Goal: Find specific page/section: Find specific page/section

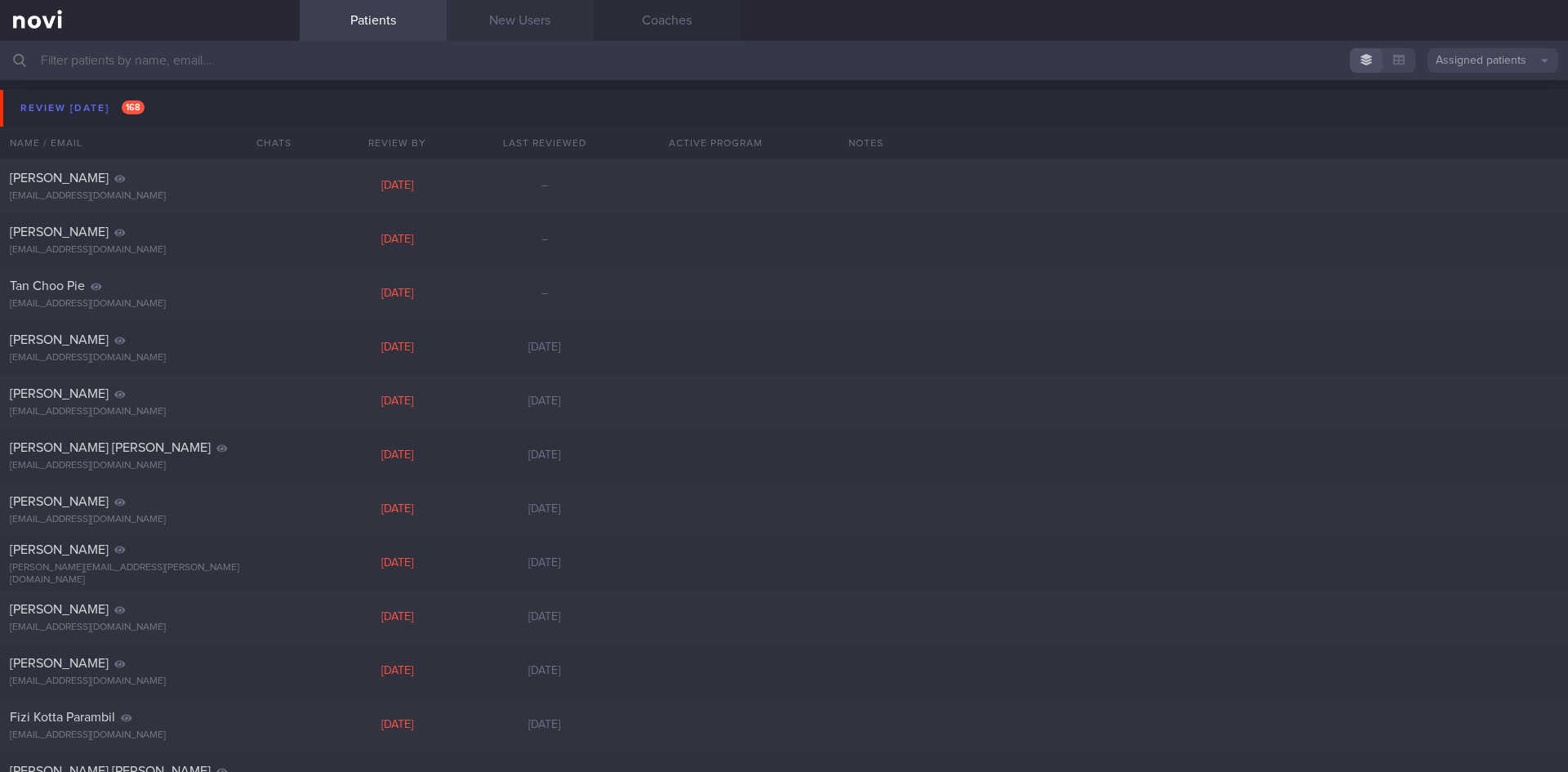
click at [561, 24] on link "New Users" at bounding box center [520, 20] width 147 height 41
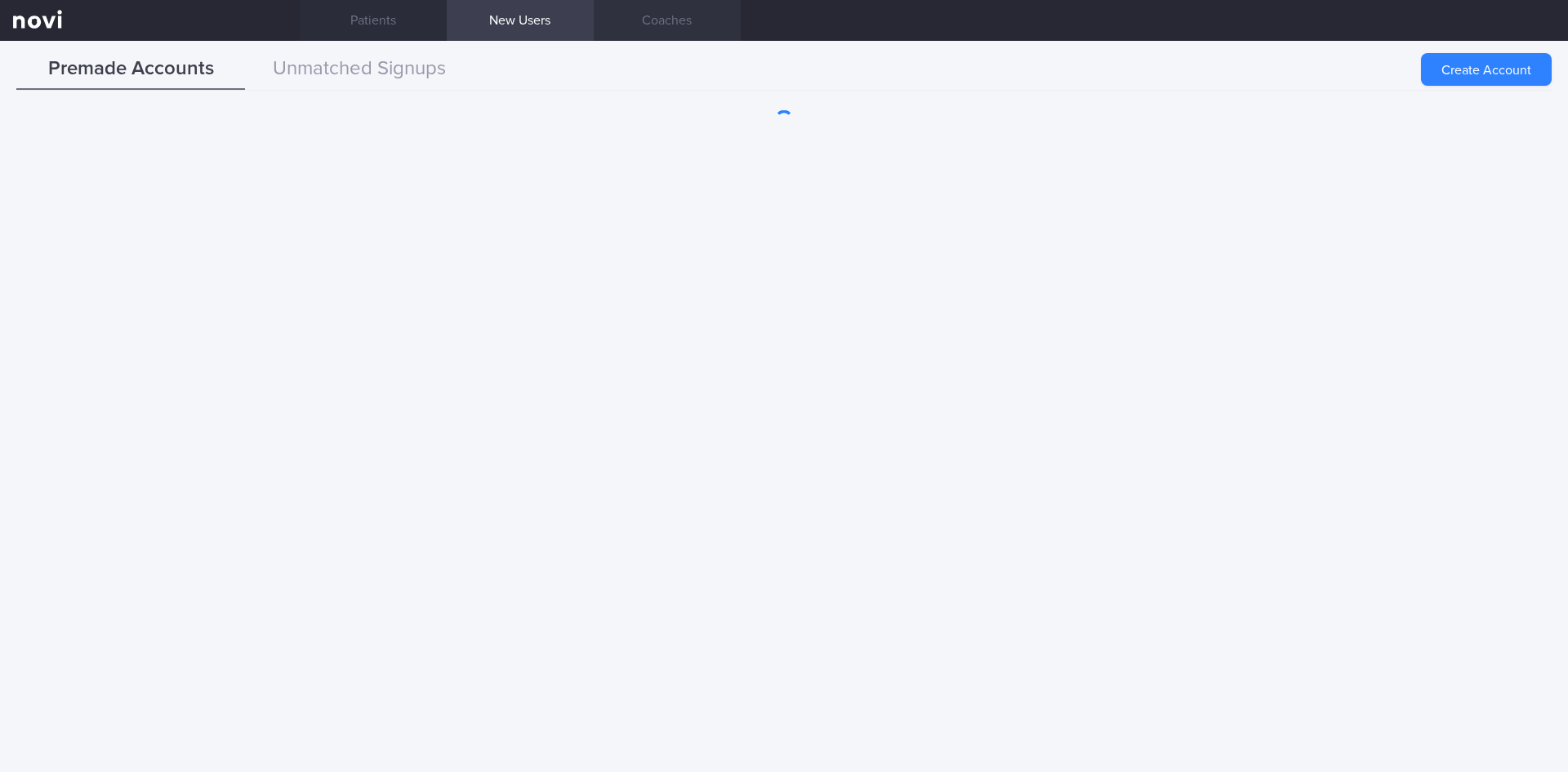
click at [660, 16] on link "Coaches" at bounding box center [666, 20] width 147 height 41
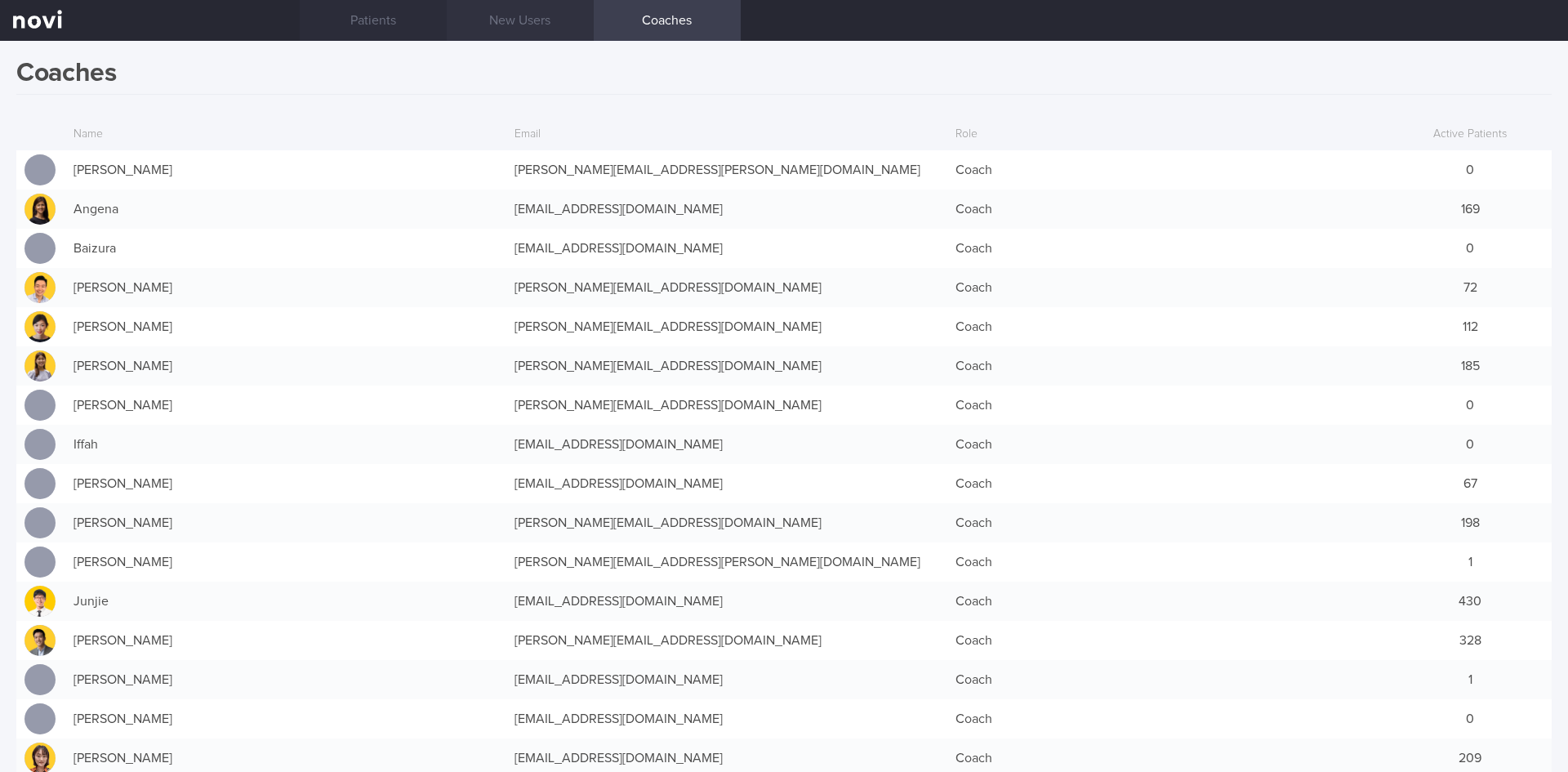
click at [550, 16] on link "New Users" at bounding box center [520, 20] width 147 height 41
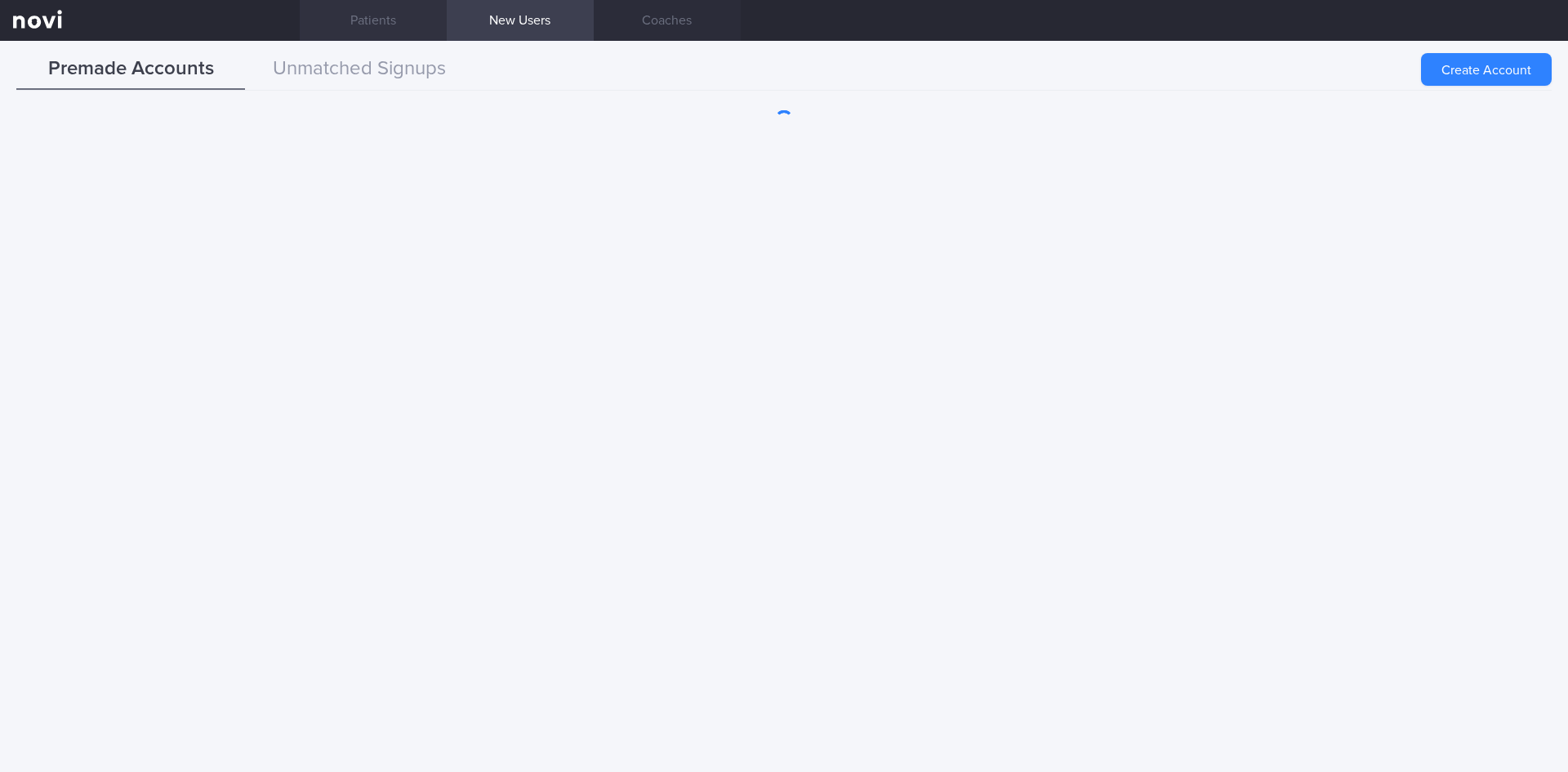
click at [380, 32] on link "Patients" at bounding box center [373, 20] width 147 height 41
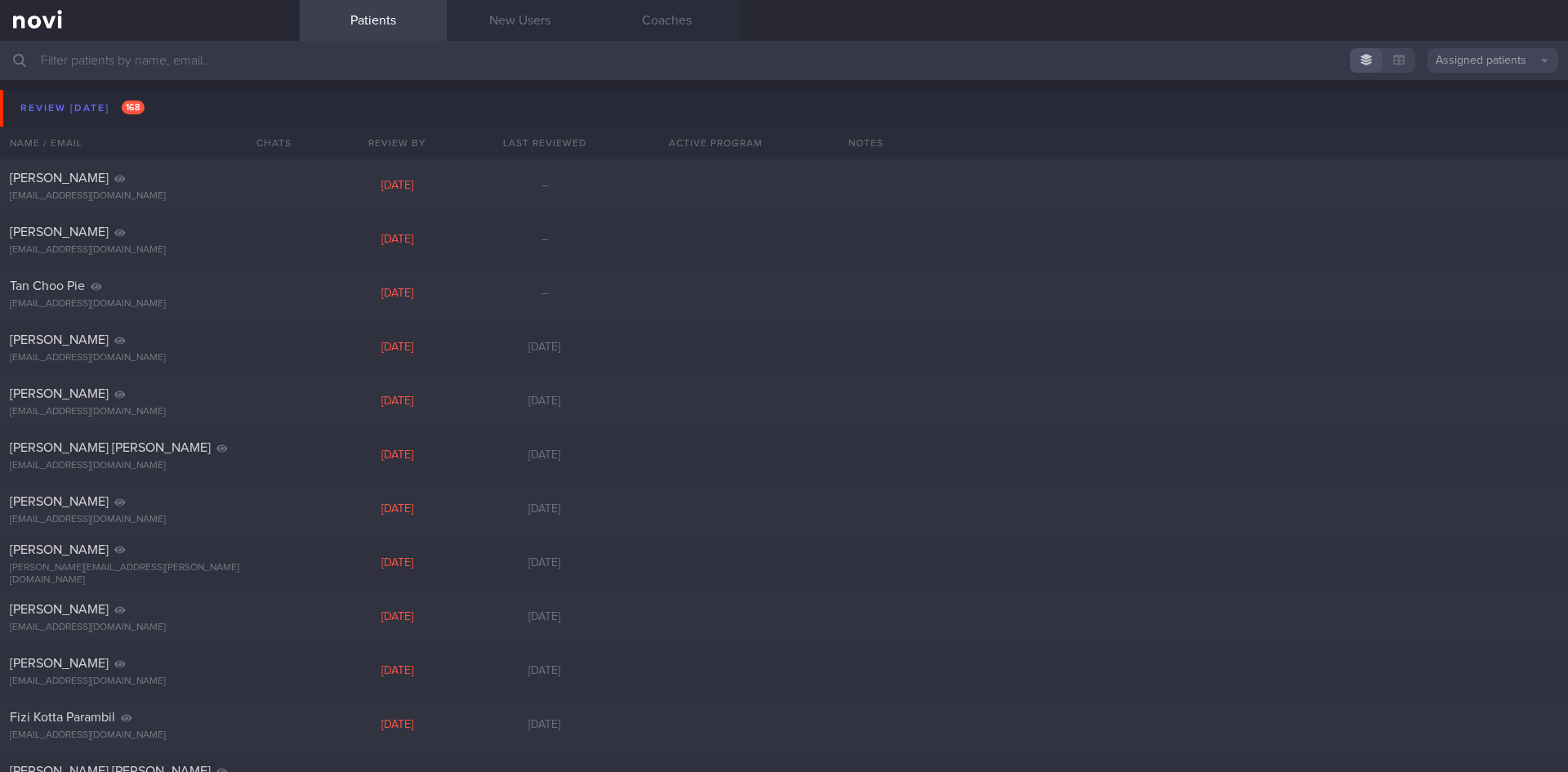
click at [245, 79] on input "text" at bounding box center [784, 60] width 1568 height 39
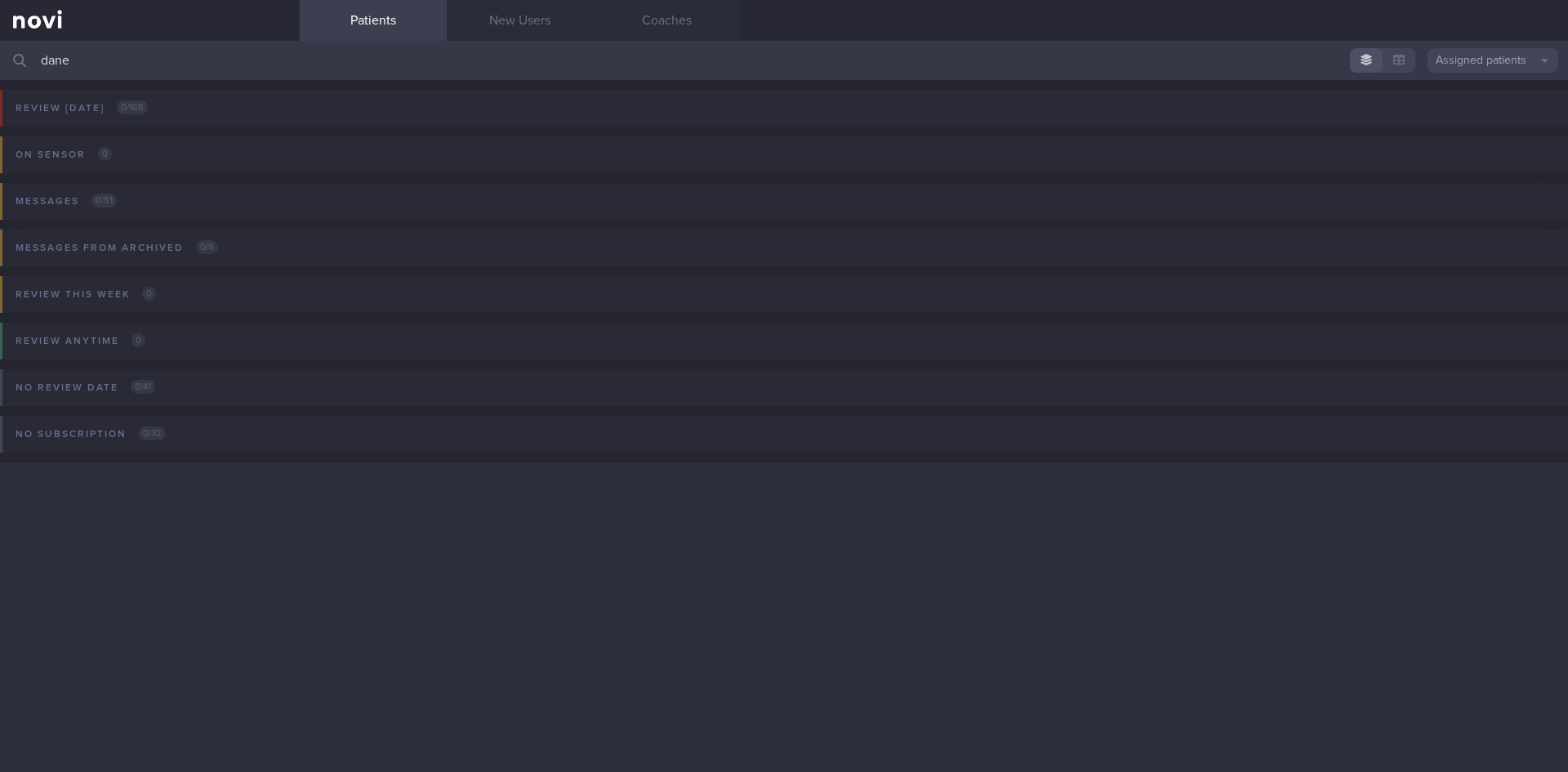
click at [1434, 61] on button "Assigned patients" at bounding box center [1493, 60] width 131 height 24
click at [1437, 106] on button "All active patients" at bounding box center [1493, 112] width 131 height 24
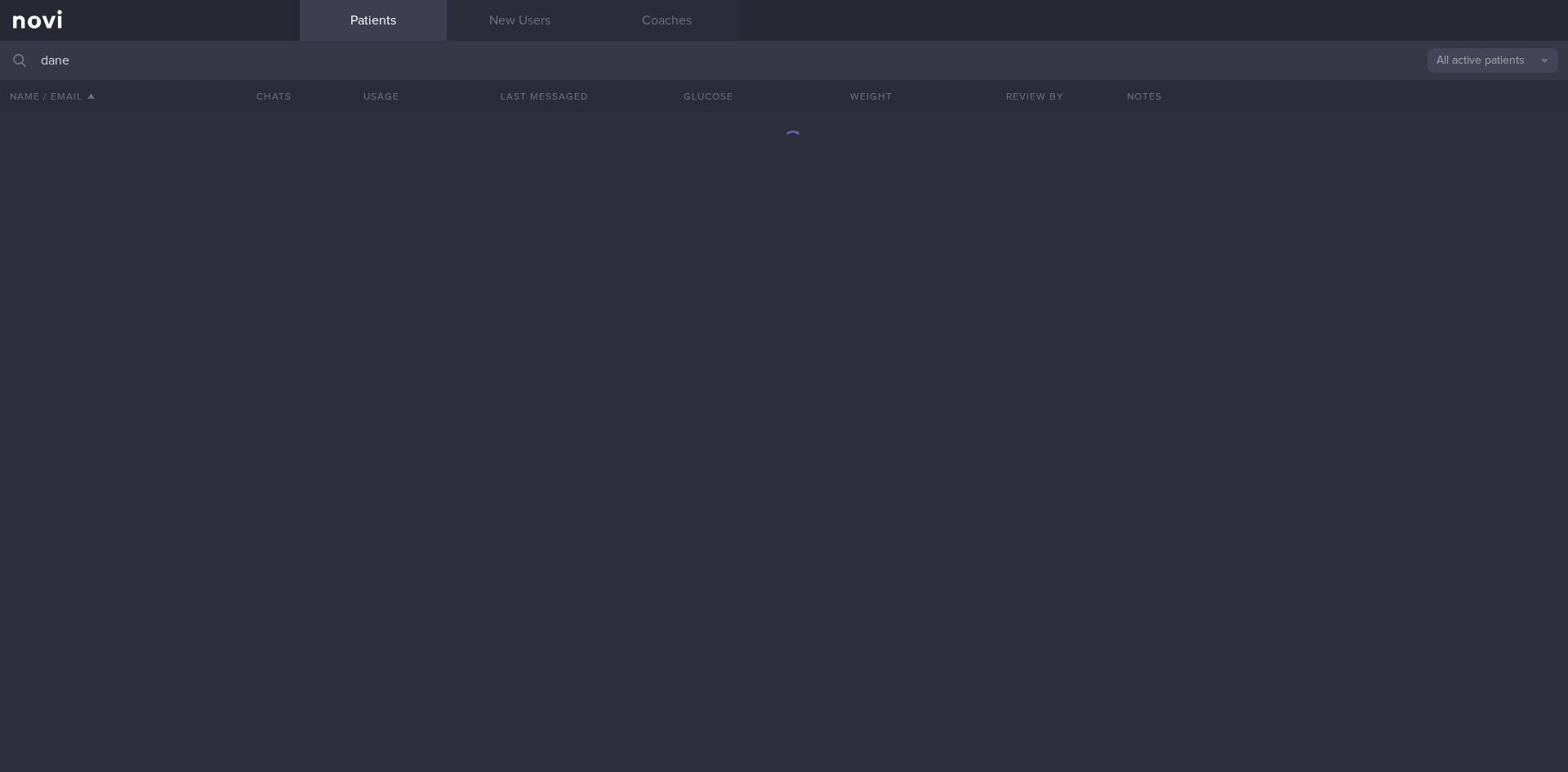
click at [175, 65] on input "dane" at bounding box center [784, 60] width 1568 height 39
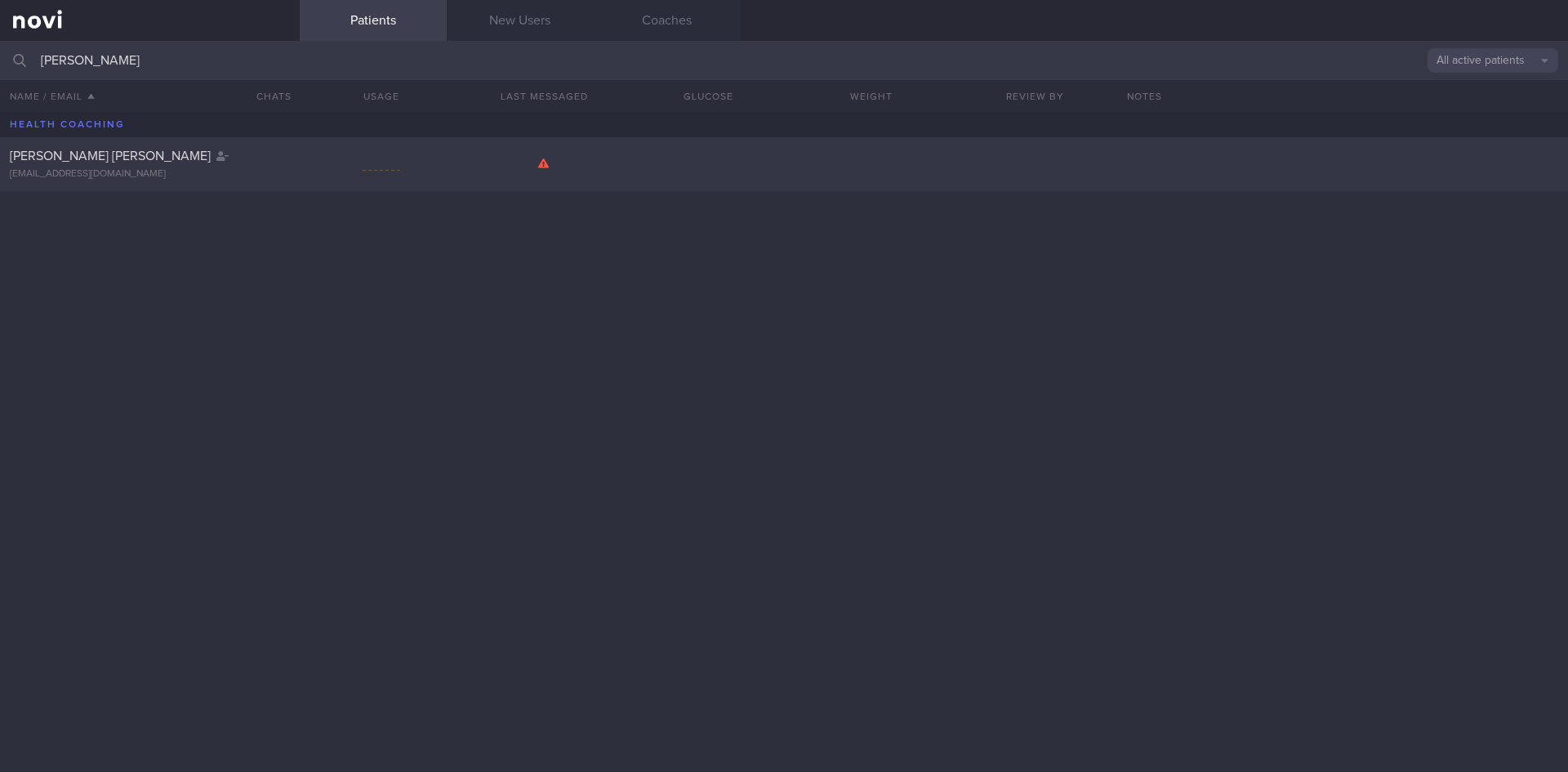
click at [140, 162] on div "[PERSON_NAME] [PERSON_NAME]" at bounding box center [147, 155] width 276 height 16
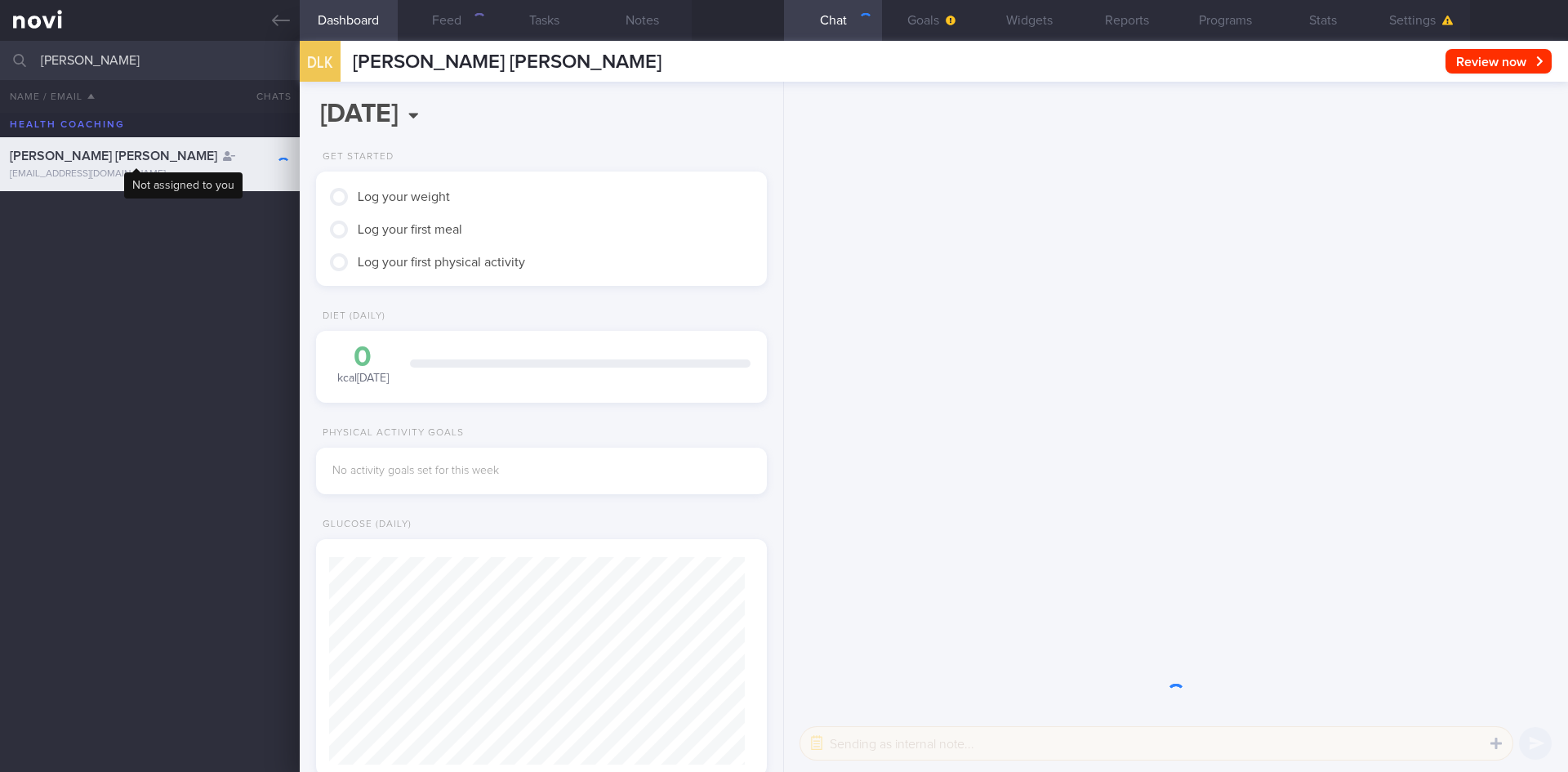
scroll to position [205, 410]
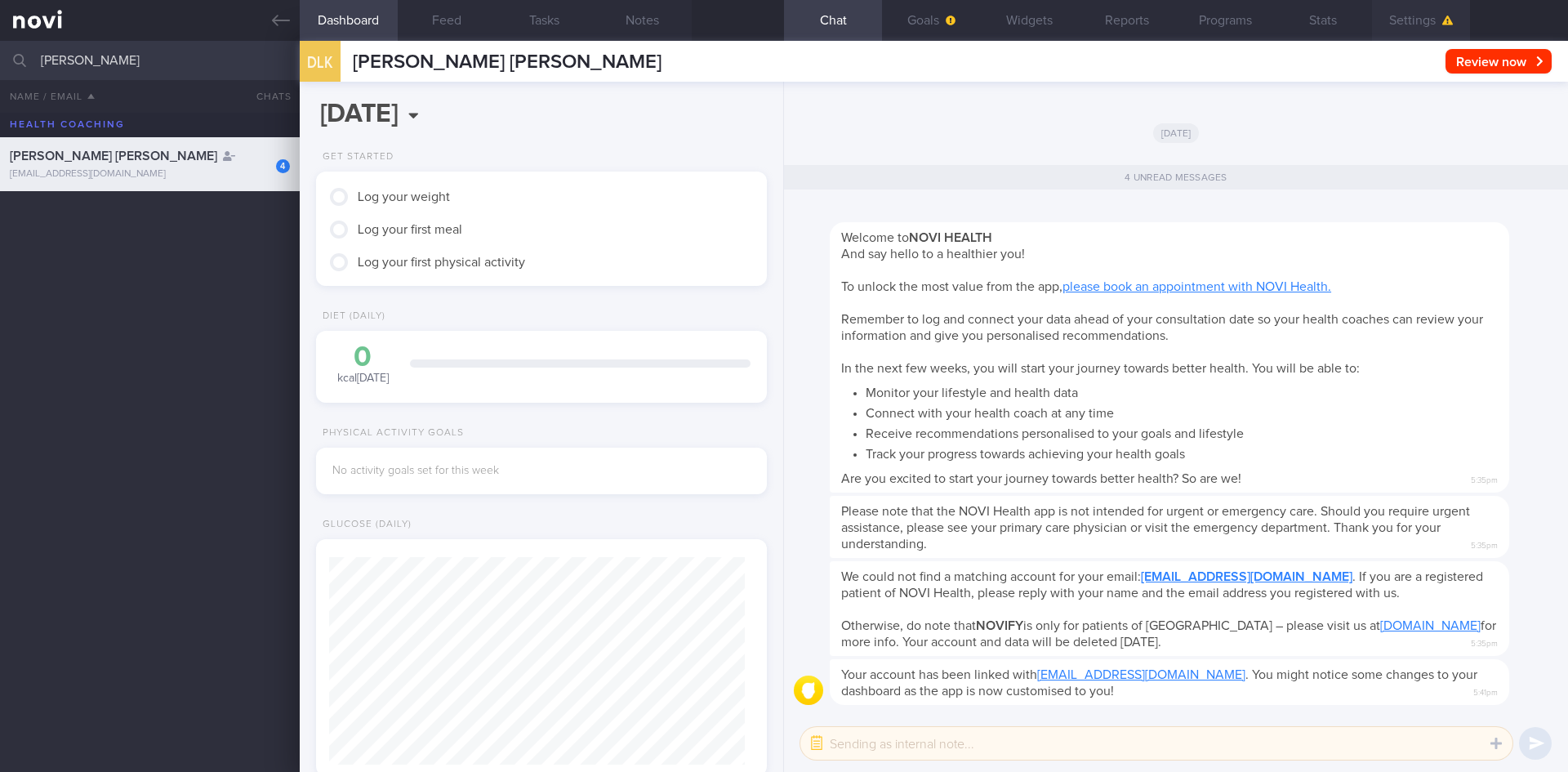
click at [1394, 14] on button "Settings" at bounding box center [1421, 20] width 98 height 41
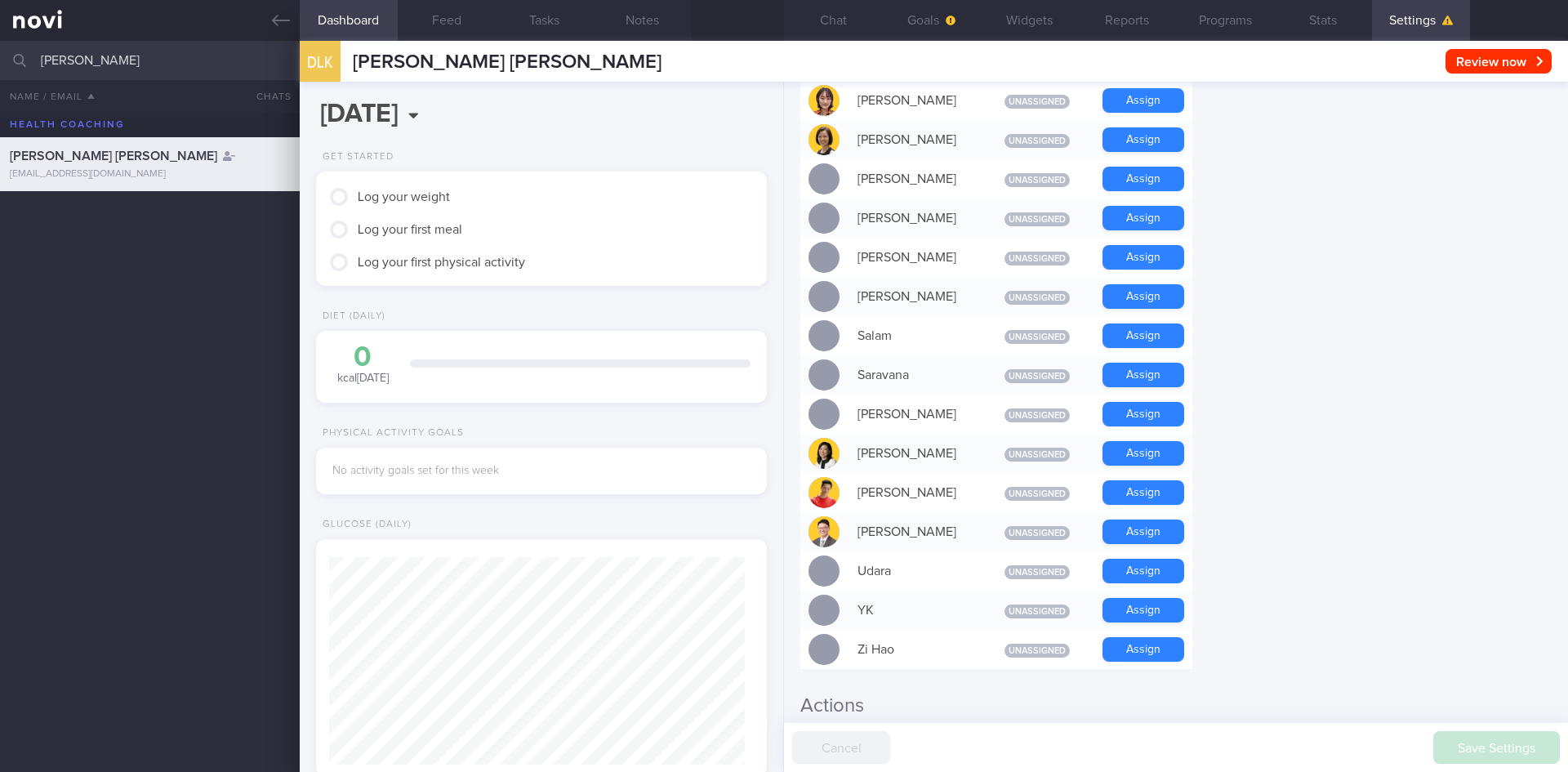
scroll to position [1388, 0]
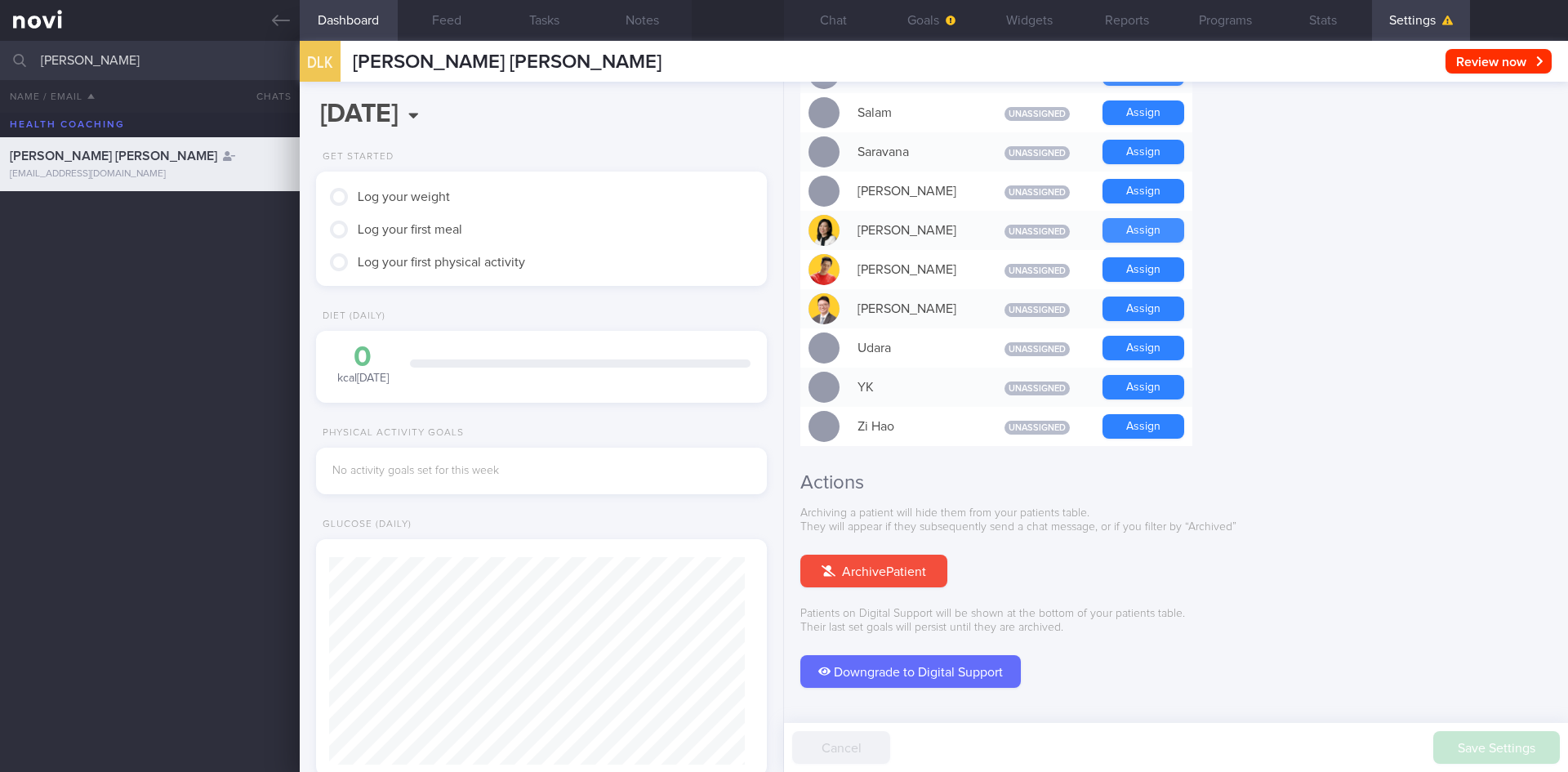
click at [1175, 218] on button "Assign" at bounding box center [1142, 230] width 81 height 24
click at [997, 655] on button "Downgrade to Digital Support" at bounding box center [910, 671] width 220 height 33
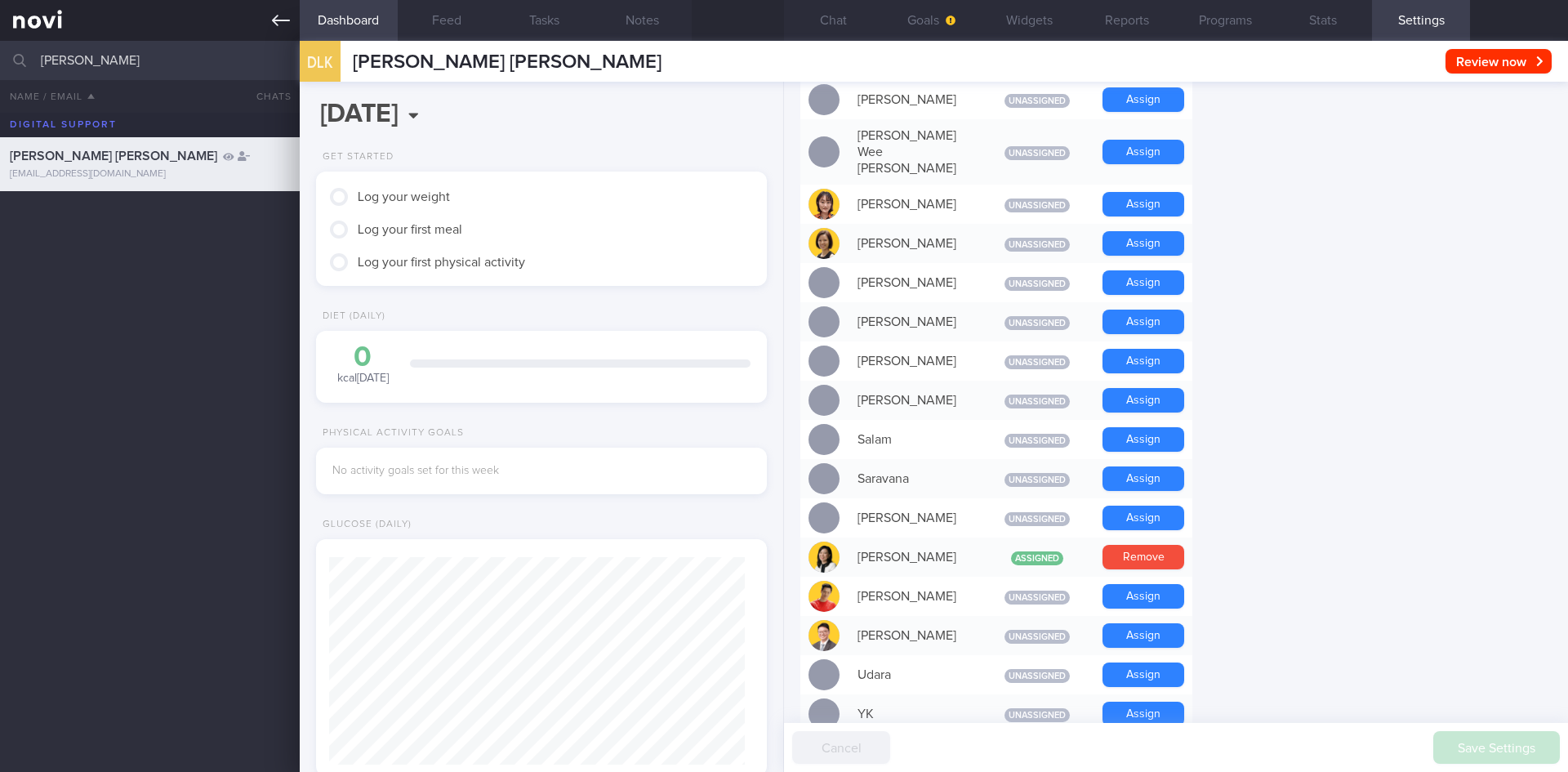
click at [293, 21] on link at bounding box center [150, 20] width 300 height 41
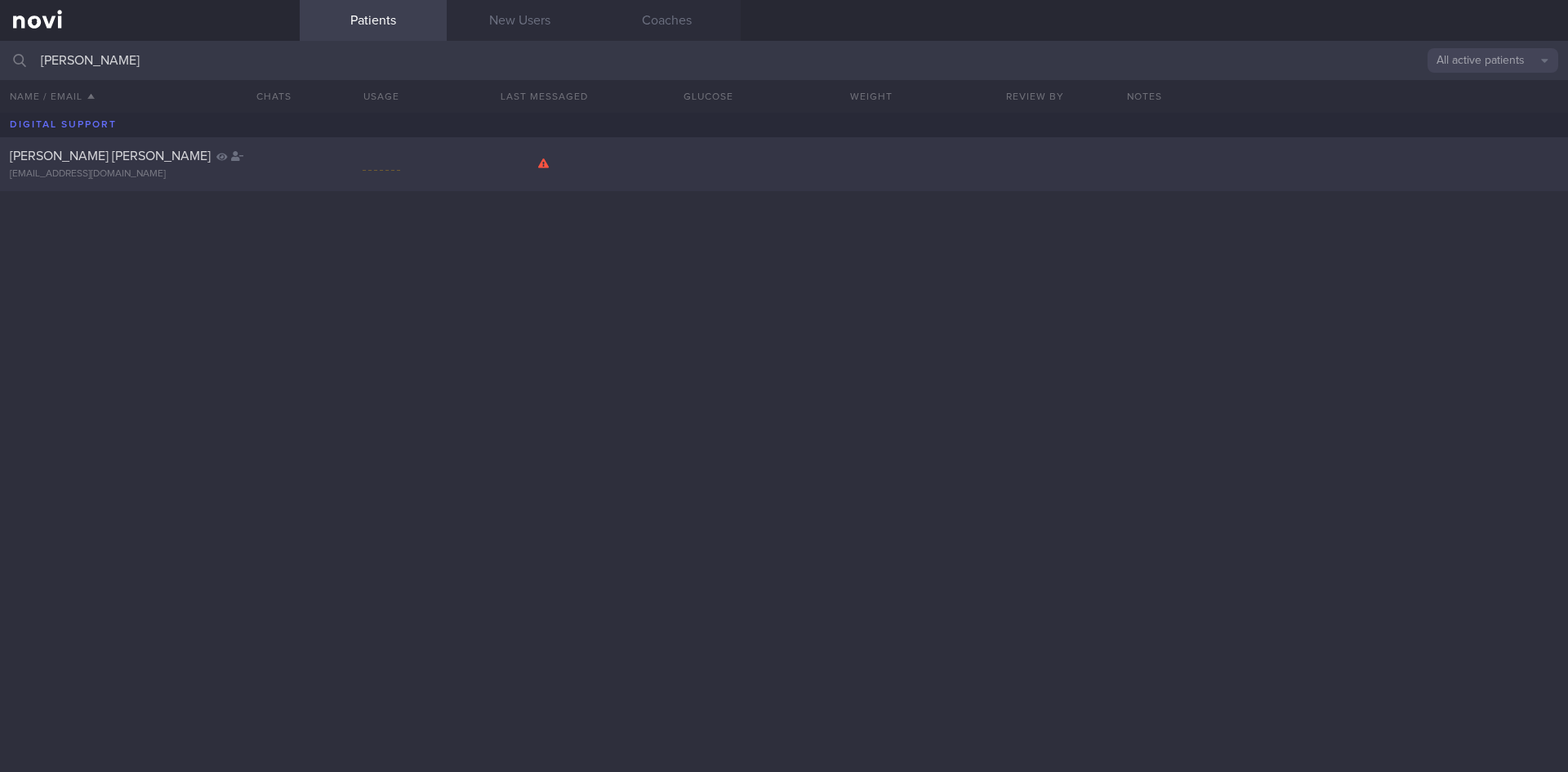
click at [285, 166] on div "[PERSON_NAME] Kiat Keng [EMAIL_ADDRESS][DOMAIN_NAME]" at bounding box center [150, 163] width 300 height 33
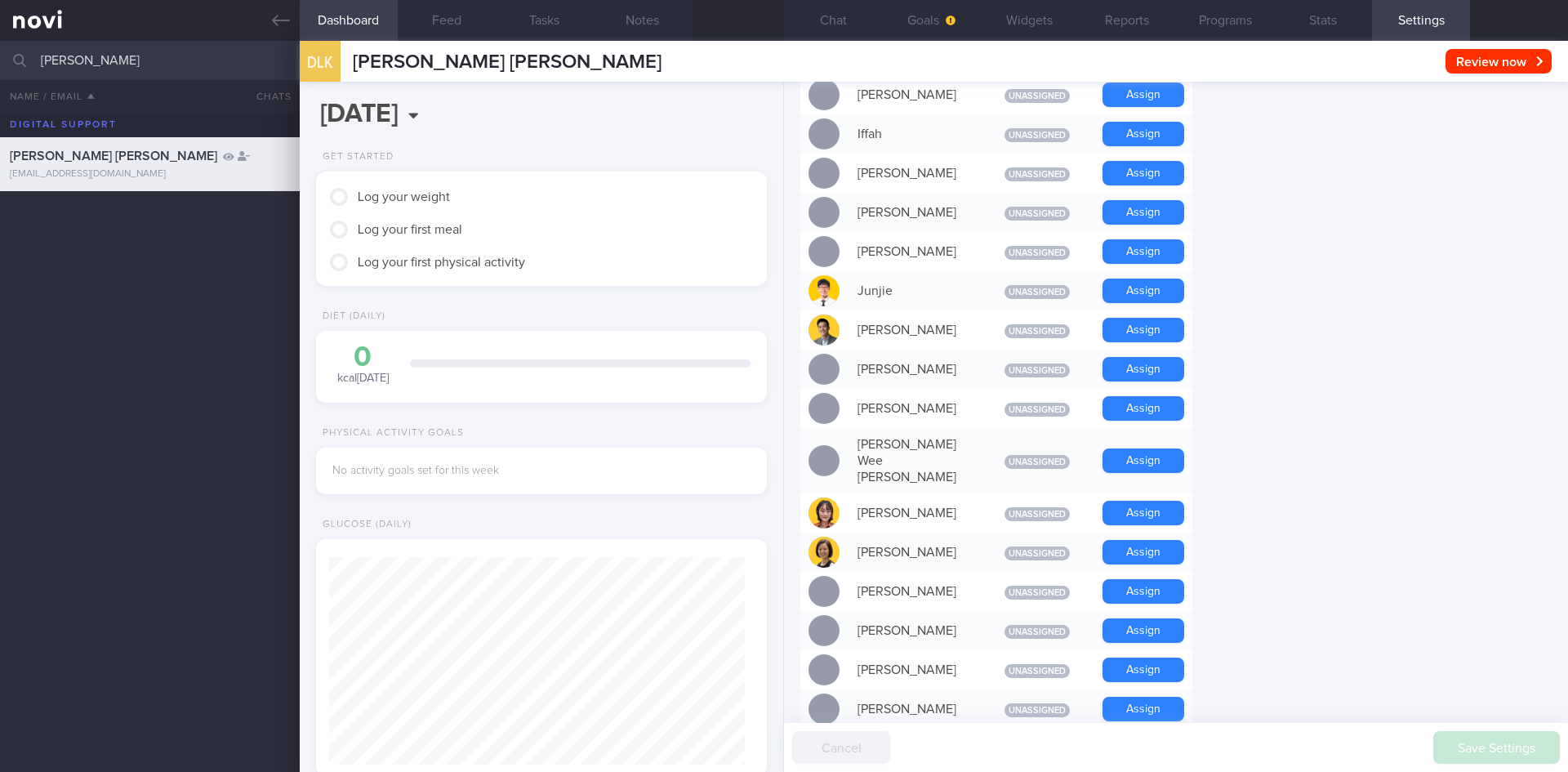
scroll to position [735, 0]
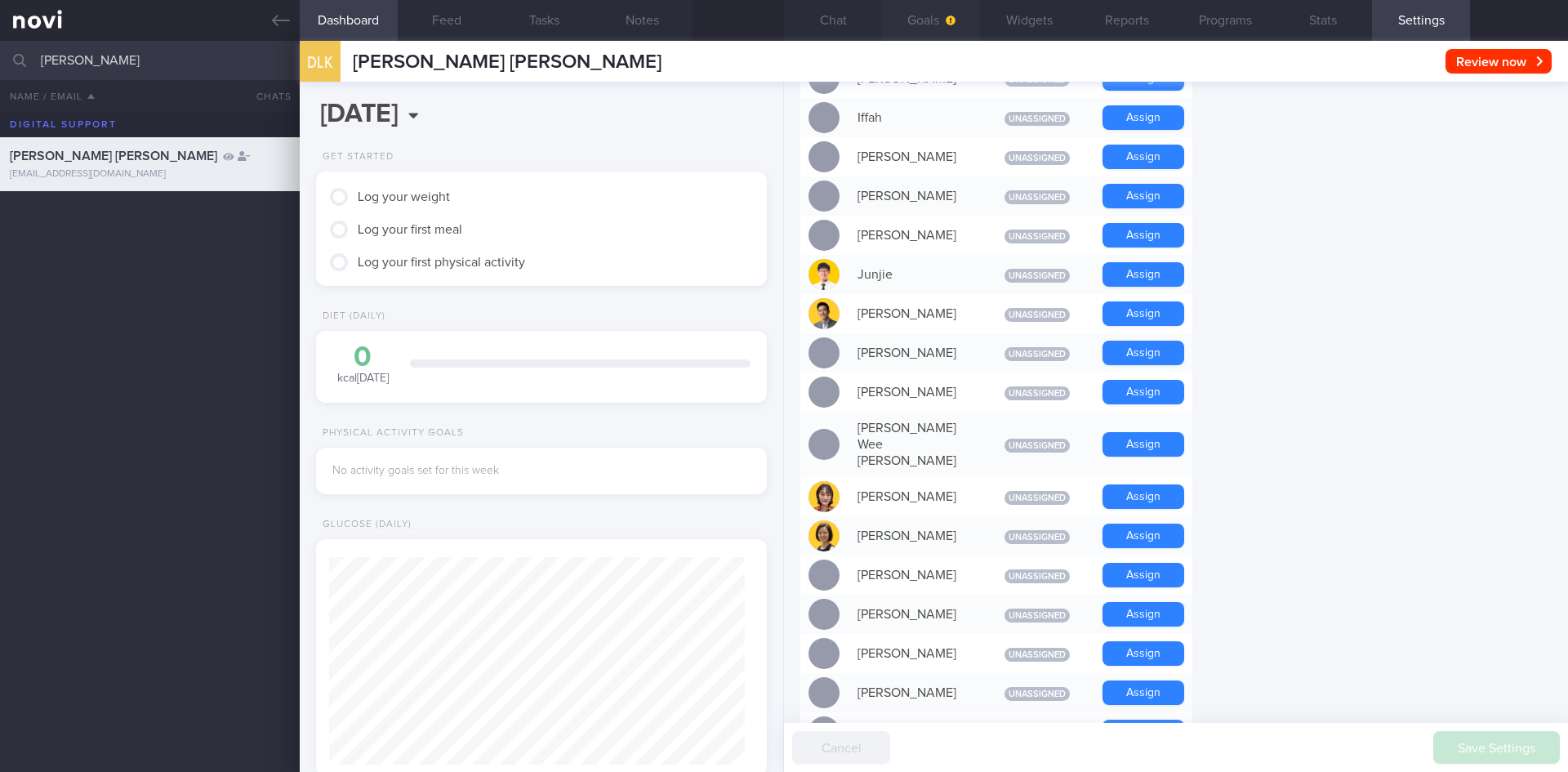
click at [924, 1] on button "Goals" at bounding box center [930, 20] width 98 height 41
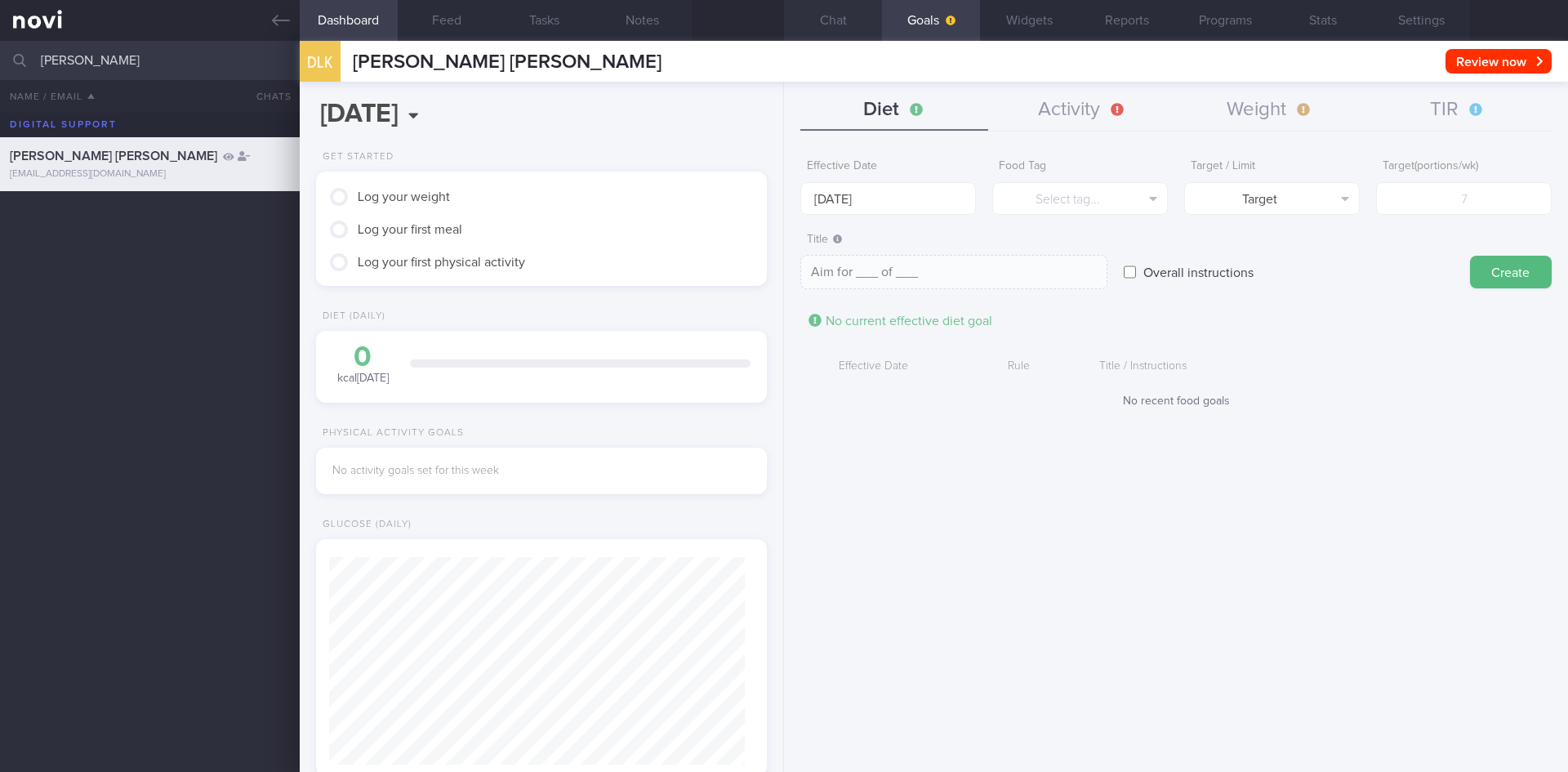
click at [850, 11] on button "Chat" at bounding box center [832, 20] width 98 height 41
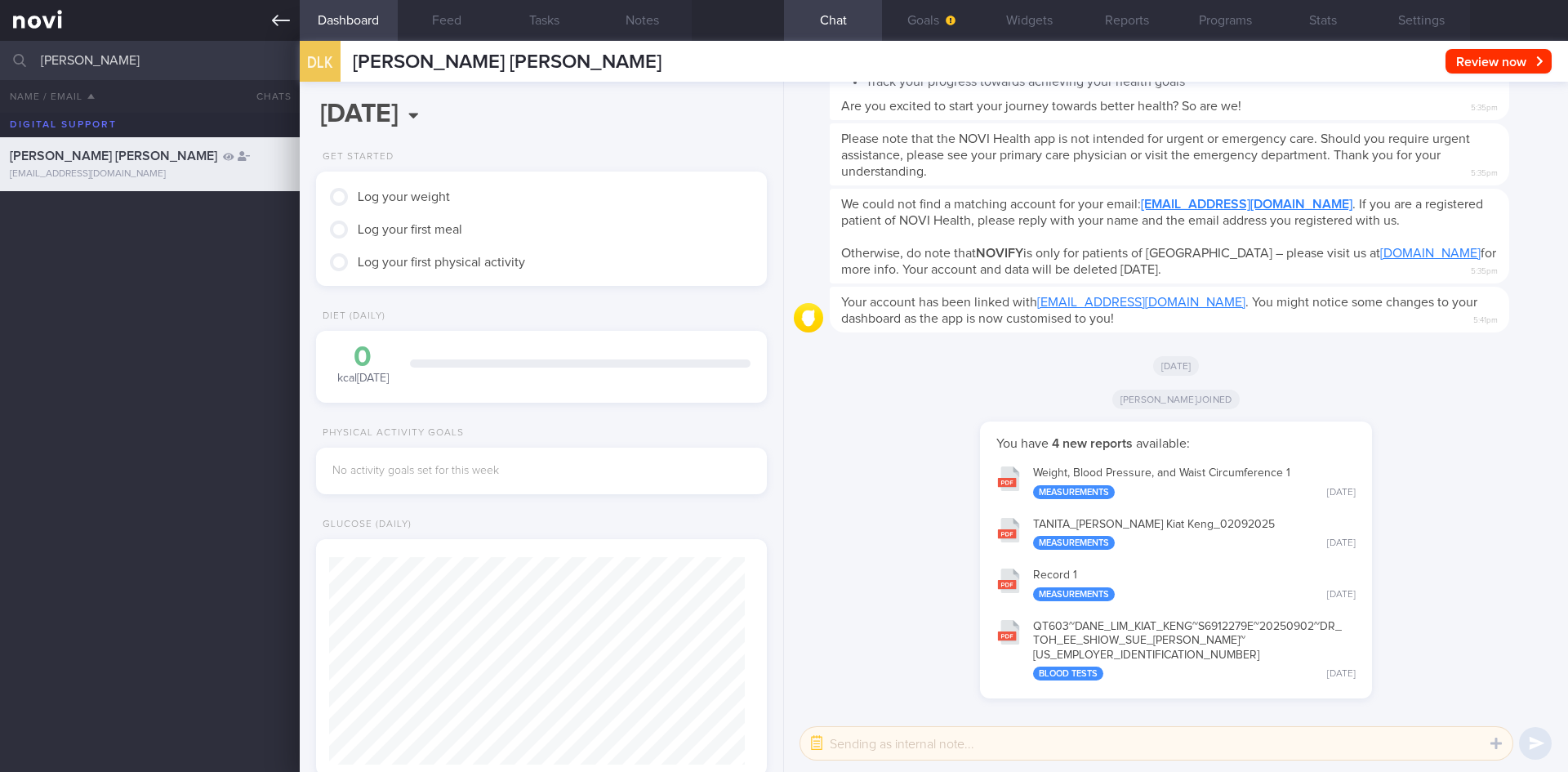
click at [265, 26] on link at bounding box center [150, 20] width 300 height 41
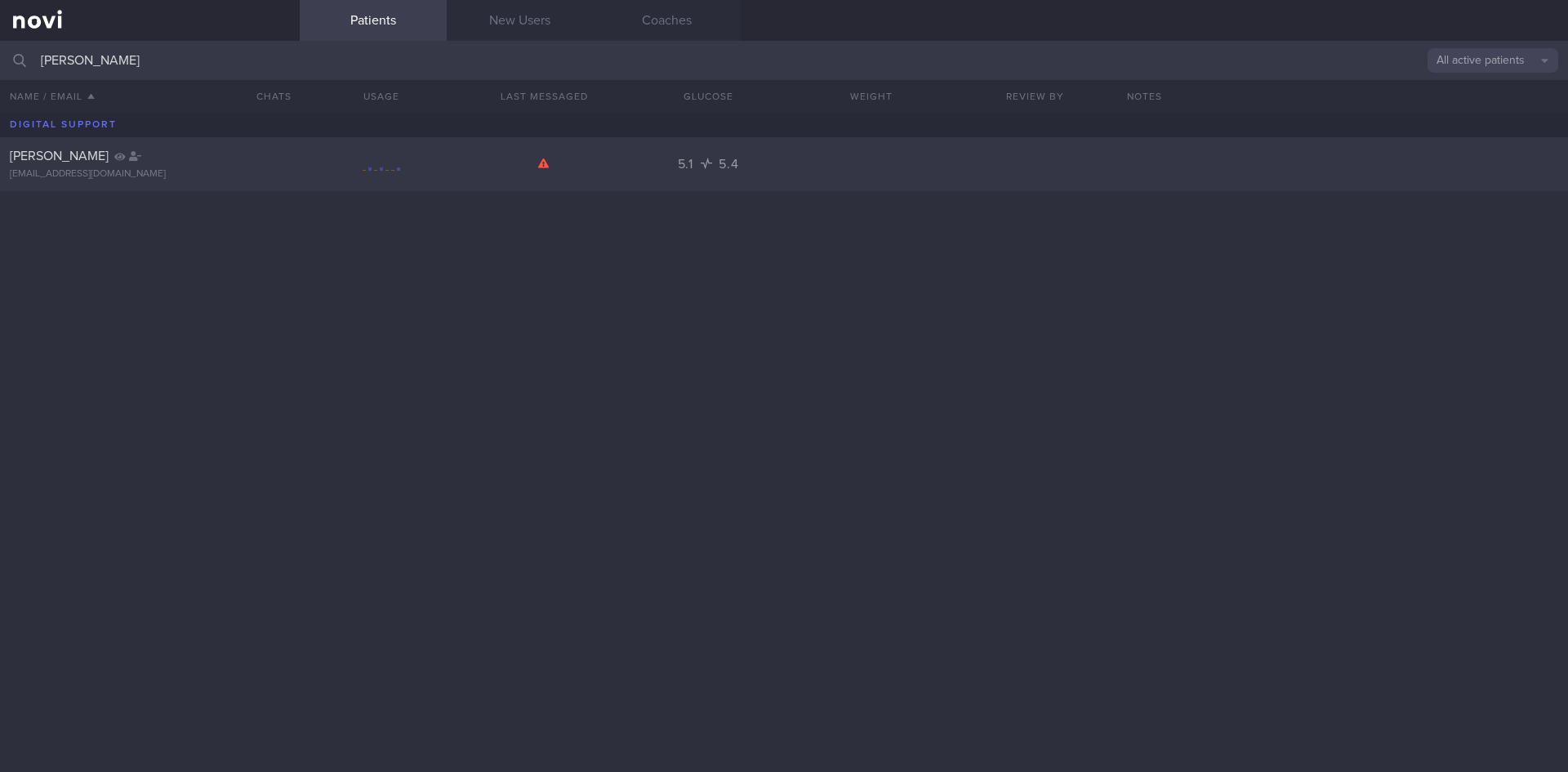
type input "[PERSON_NAME]"
click at [351, 151] on div "[PERSON_NAME] [EMAIL_ADDRESS][DOMAIN_NAME] 5.1 5.4" at bounding box center [784, 164] width 1568 height 54
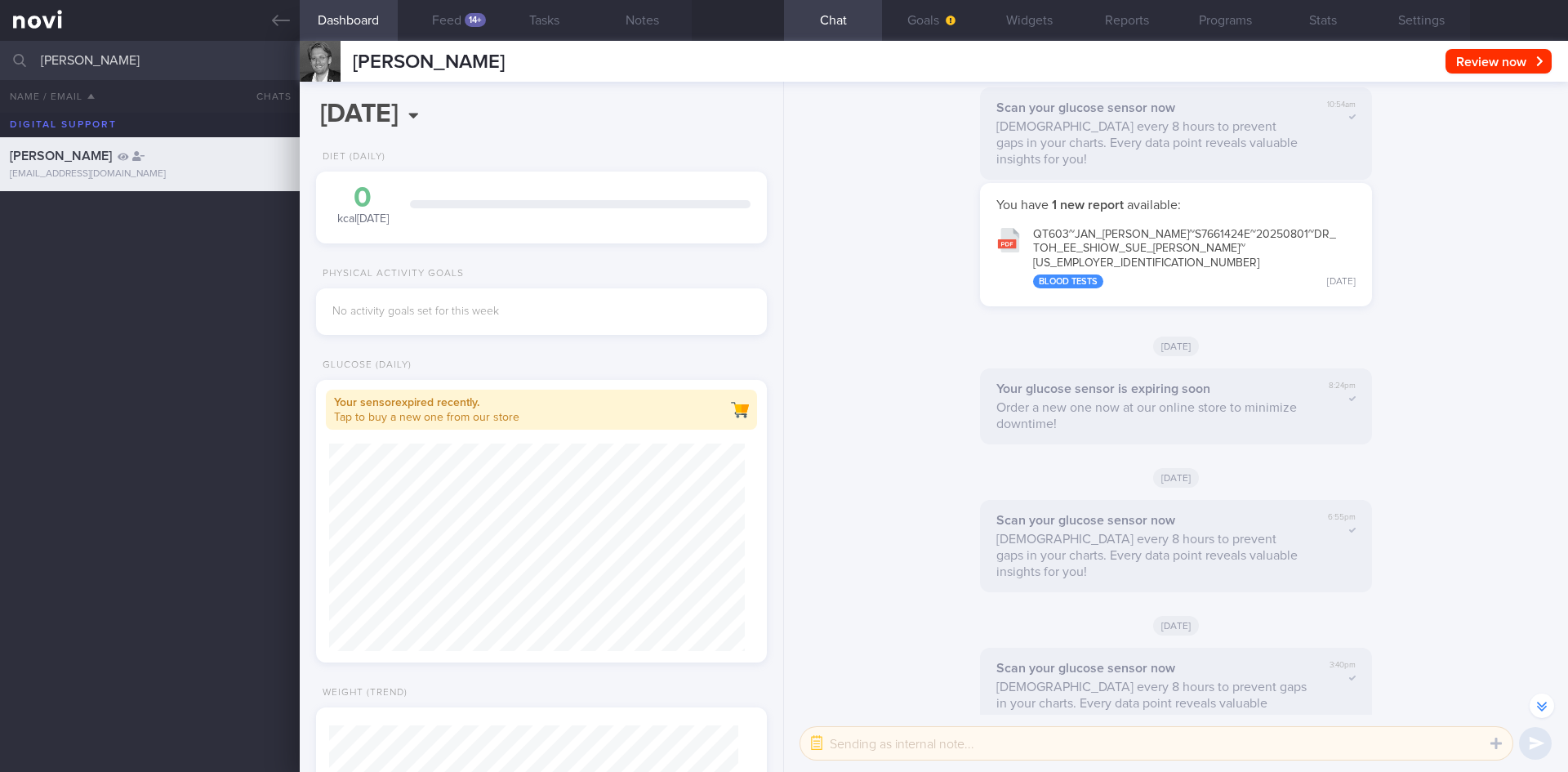
scroll to position [-571, 0]
